Goal: Task Accomplishment & Management: Use online tool/utility

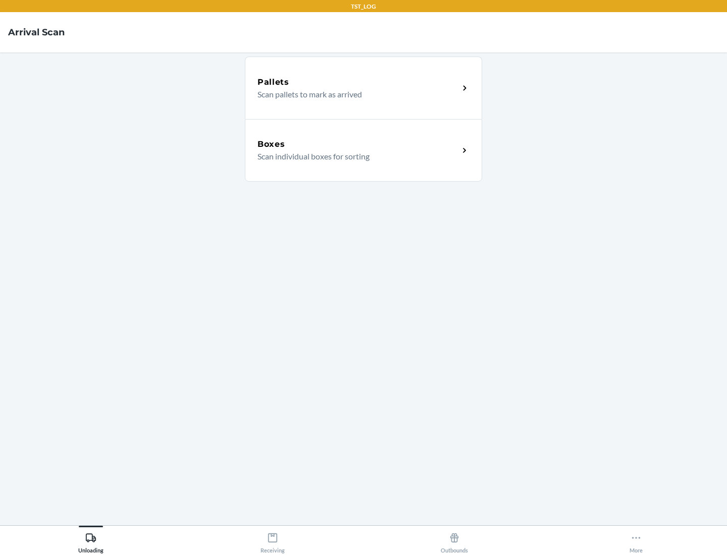
click at [358, 144] on div "Boxes" at bounding box center [357, 144] width 201 height 12
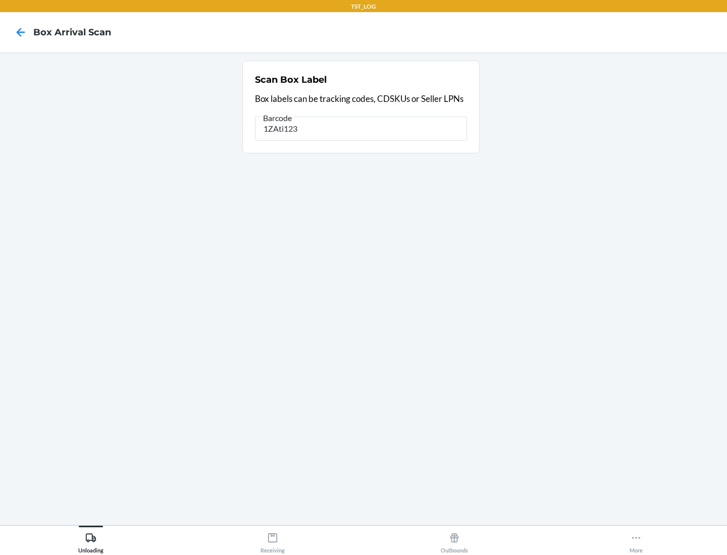
type input "1ZAti123"
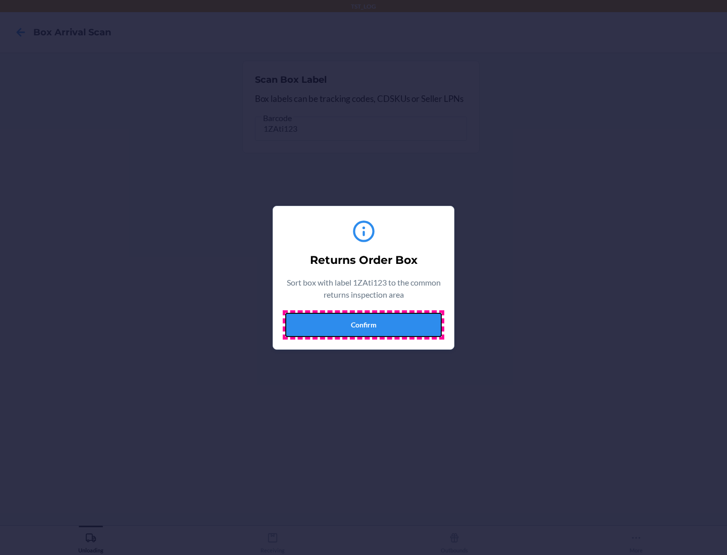
click at [363, 324] on button "Confirm" at bounding box center [363, 325] width 156 height 24
